Goal: Complete application form

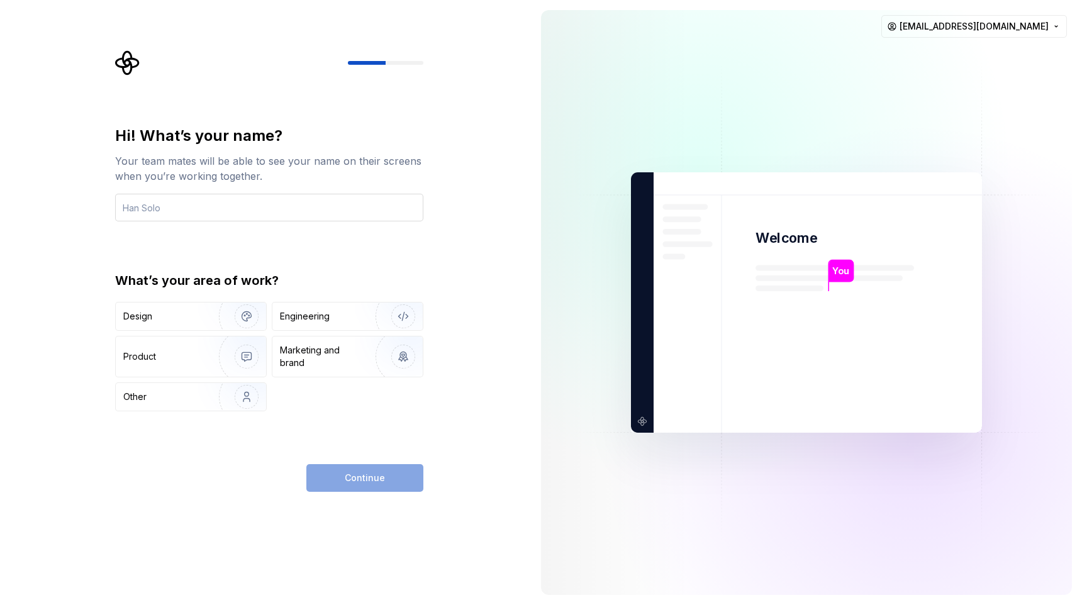
click at [226, 208] on input "text" at bounding box center [269, 208] width 308 height 28
type input "Qicheng"
click at [159, 311] on div "Design" at bounding box center [162, 316] width 79 height 13
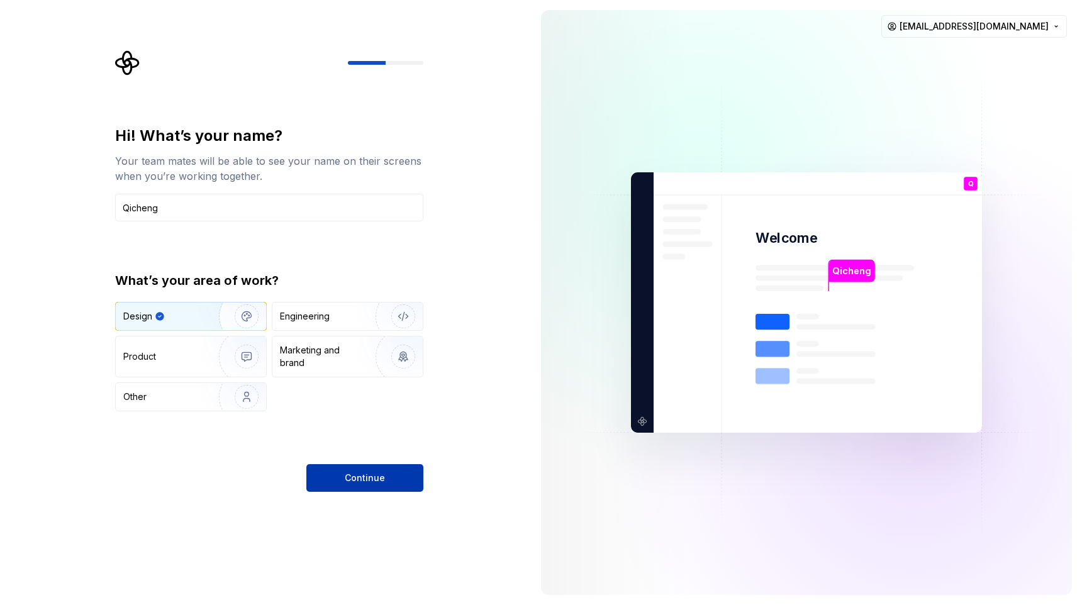
click at [362, 475] on span "Continue" at bounding box center [365, 478] width 40 height 13
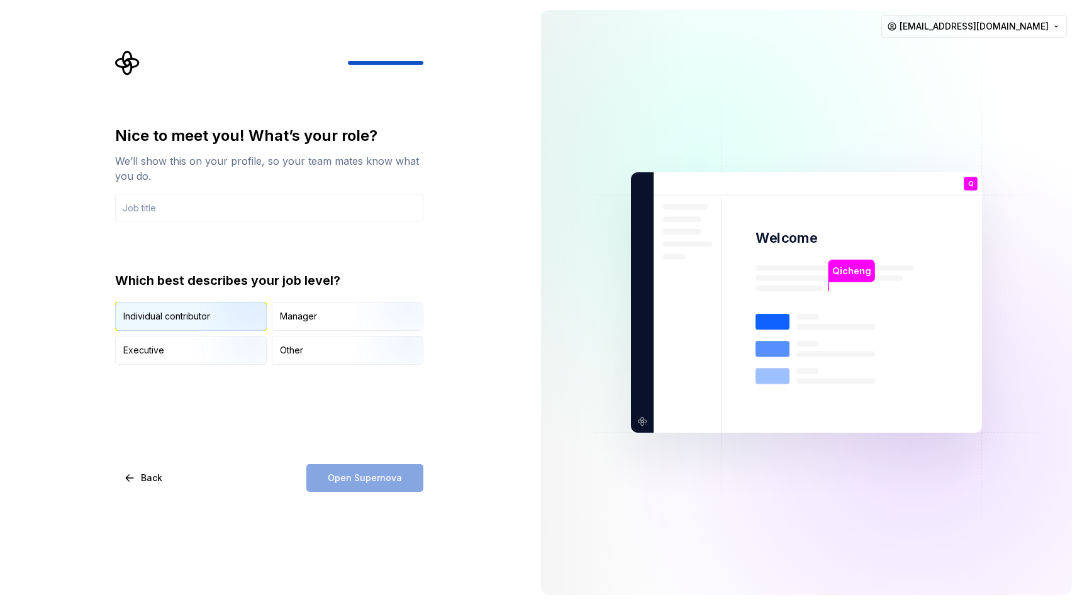
click at [222, 319] on img "button" at bounding box center [236, 332] width 81 height 84
click at [240, 311] on img "button" at bounding box center [236, 332] width 81 height 84
click at [238, 204] on input "text" at bounding box center [269, 208] width 308 height 28
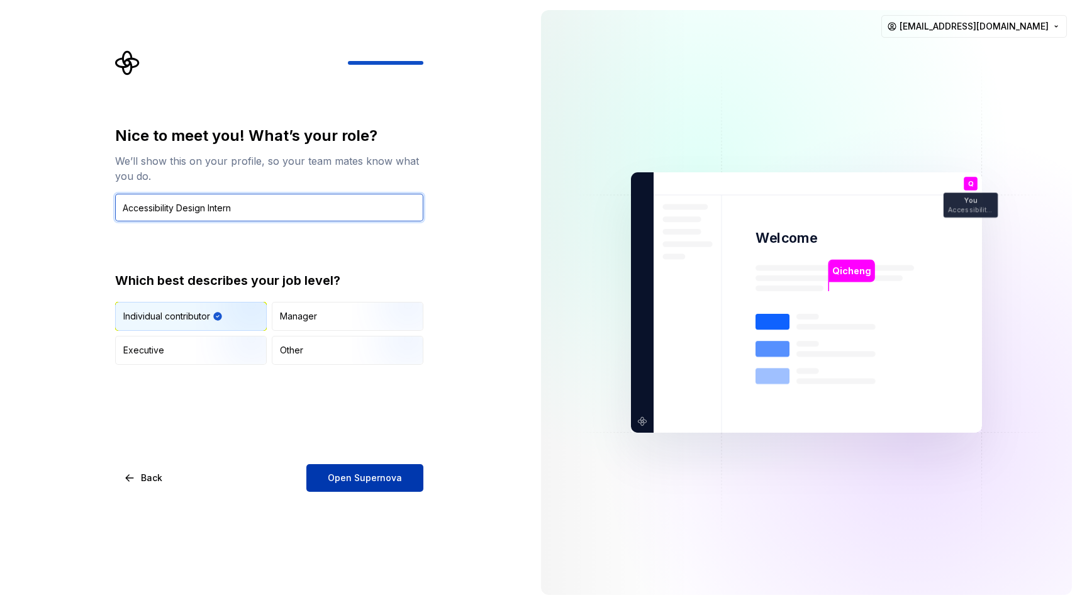
type input "Accessibility Design Intern"
click at [359, 472] on span "Open Supernova" at bounding box center [365, 478] width 74 height 13
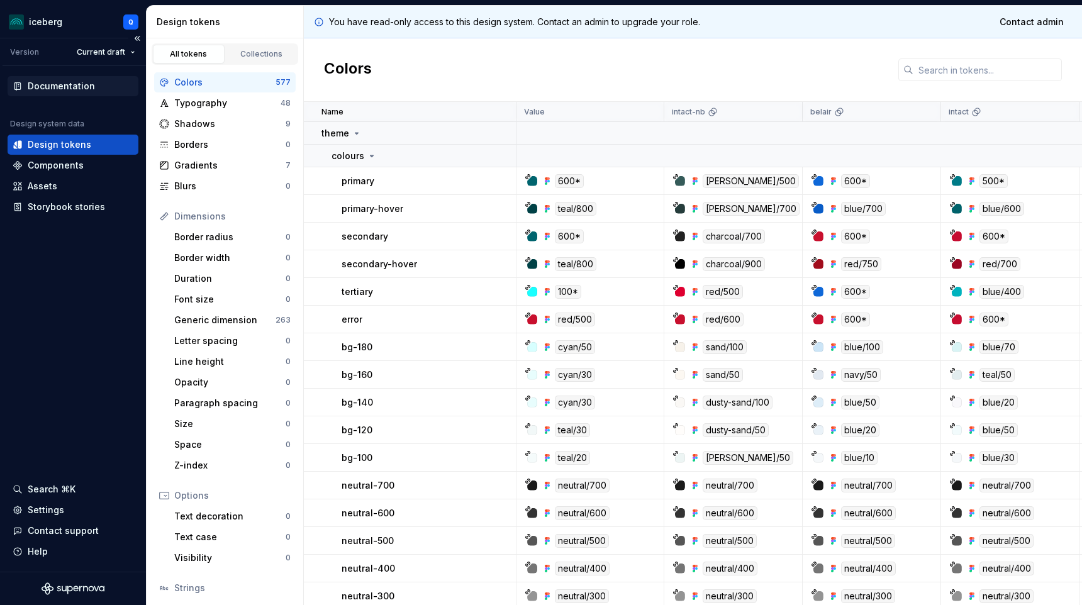
click at [69, 86] on div "Documentation" at bounding box center [61, 86] width 67 height 13
